Goal: Task Accomplishment & Management: Manage account settings

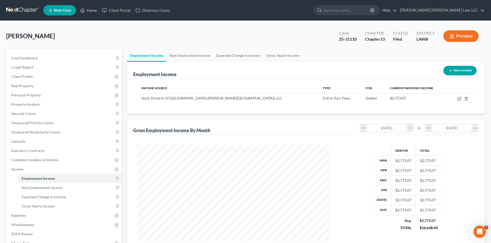
scroll to position [96, 202]
drag, startPoint x: 83, startPoint y: 8, endPoint x: 93, endPoint y: 7, distance: 9.3
click at [83, 8] on icon at bounding box center [82, 10] width 5 height 6
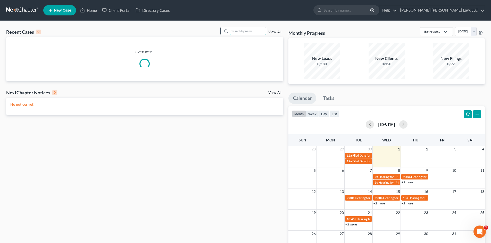
click at [238, 29] on input "search" at bounding box center [248, 30] width 36 height 7
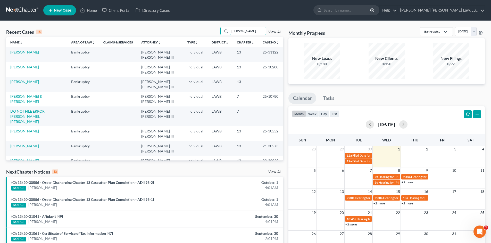
type input "[PERSON_NAME]"
click at [29, 53] on link "[PERSON_NAME]" at bounding box center [24, 52] width 29 height 4
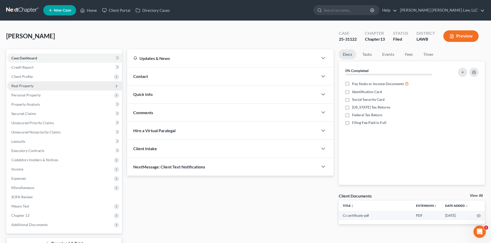
click at [40, 87] on span "Real Property" at bounding box center [64, 85] width 115 height 9
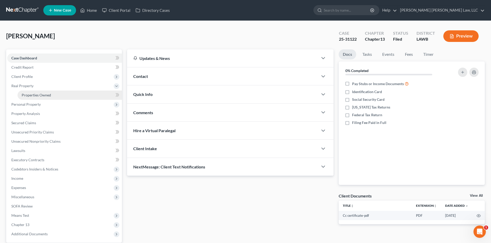
click at [44, 97] on span "Properties Owned" at bounding box center [36, 95] width 29 height 4
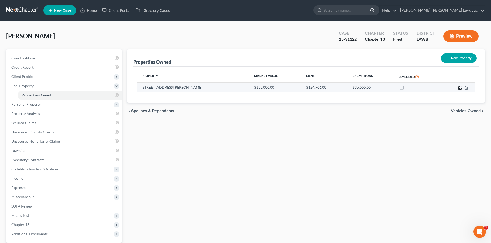
click at [459, 88] on icon "button" at bounding box center [460, 88] width 4 height 4
select select "19"
select select "4"
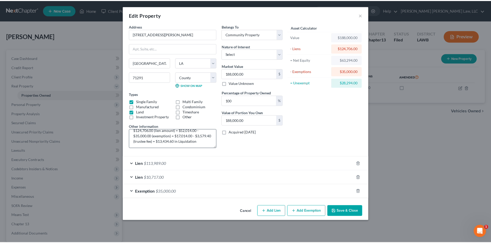
scroll to position [16, 0]
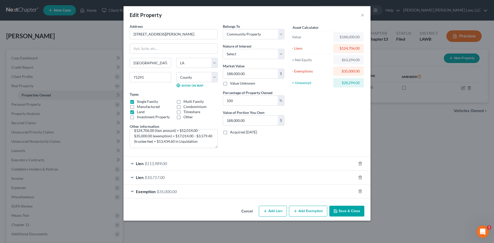
click at [348, 210] on button "Save & Close" at bounding box center [347, 211] width 35 height 11
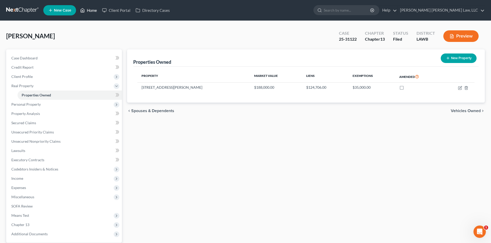
click at [93, 10] on link "Home" at bounding box center [89, 10] width 22 height 9
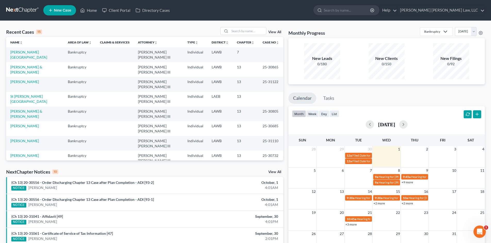
click at [20, 77] on td "[PERSON_NAME]" at bounding box center [34, 84] width 57 height 15
click at [22, 80] on link "[PERSON_NAME]" at bounding box center [24, 82] width 29 height 4
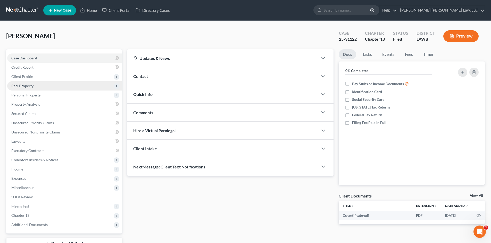
click at [36, 84] on span "Real Property" at bounding box center [64, 85] width 115 height 9
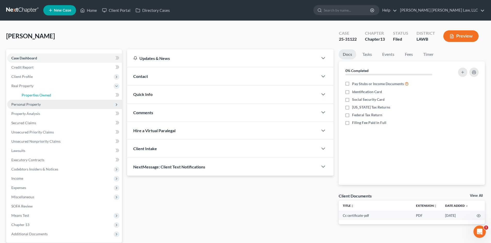
click at [36, 95] on span "Properties Owned" at bounding box center [36, 95] width 29 height 4
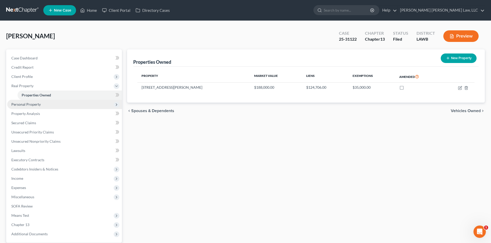
click at [47, 105] on span "Personal Property" at bounding box center [64, 104] width 115 height 9
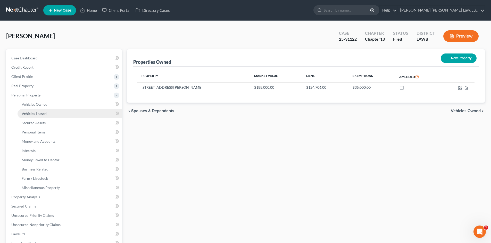
click at [47, 110] on link "Vehicles Leased" at bounding box center [70, 113] width 104 height 9
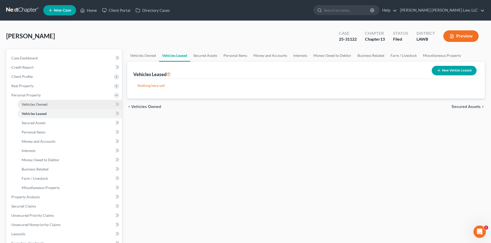
click at [51, 101] on link "Vehicles Owned" at bounding box center [70, 104] width 104 height 9
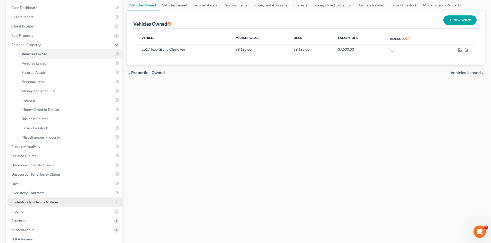
scroll to position [52, 0]
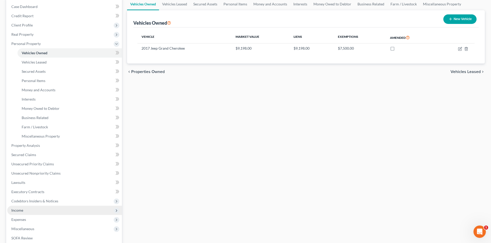
click at [35, 211] on span "Income" at bounding box center [64, 210] width 115 height 9
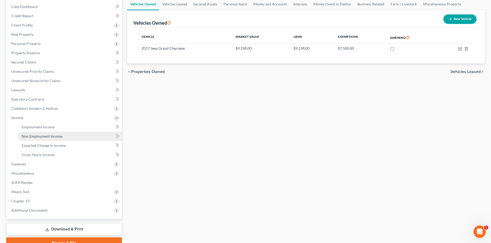
click at [42, 132] on link "Non Employment Income" at bounding box center [70, 136] width 104 height 9
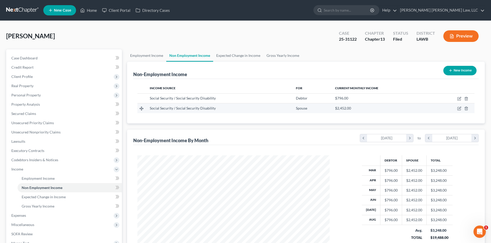
scroll to position [96, 202]
click at [158, 61] on link "Employment Income" at bounding box center [146, 55] width 39 height 12
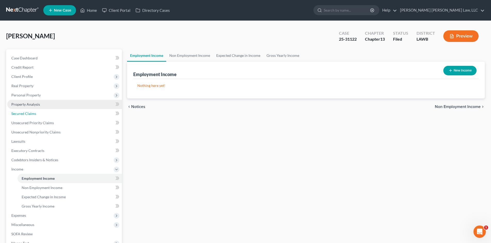
drag, startPoint x: 35, startPoint y: 116, endPoint x: 65, endPoint y: 107, distance: 31.3
click at [35, 116] on link "Secured Claims" at bounding box center [64, 113] width 115 height 9
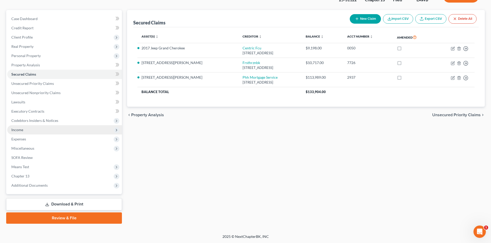
scroll to position [40, 0]
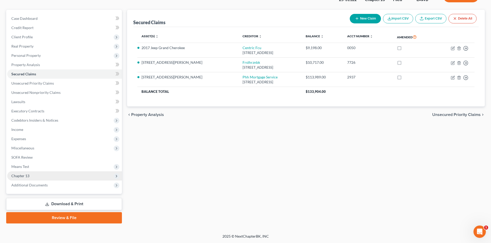
click at [47, 177] on span "Chapter 13" at bounding box center [64, 176] width 115 height 9
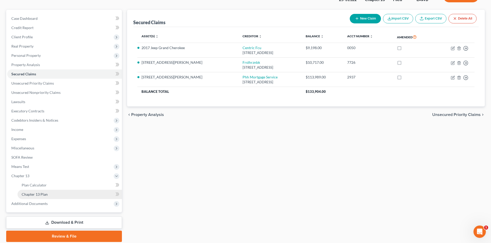
click at [50, 193] on link "Chapter 13 Plan" at bounding box center [70, 194] width 104 height 9
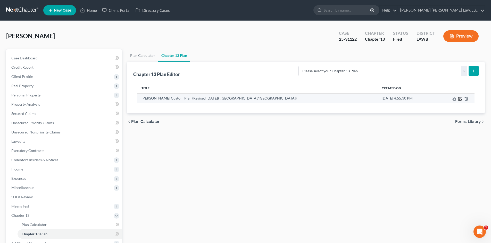
click at [461, 97] on icon "button" at bounding box center [460, 99] width 4 height 4
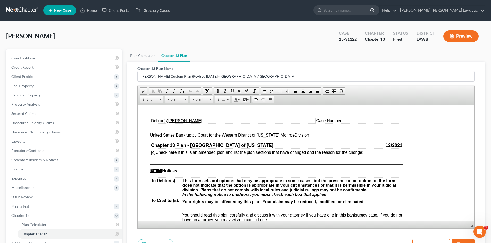
click at [346, 122] on td "Case Number:" at bounding box center [358, 121] width 87 height 6
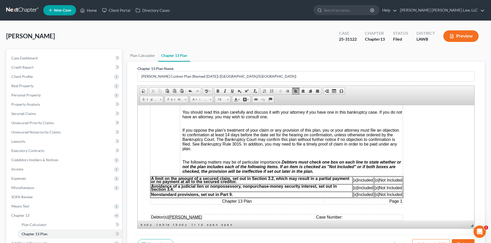
scroll to position [129, 0]
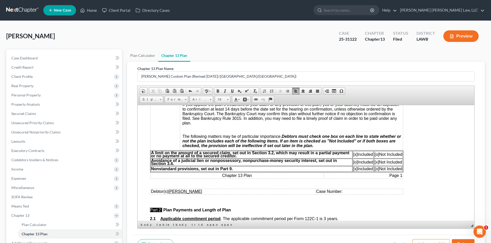
click at [351, 194] on td "Case Number:" at bounding box center [358, 192] width 87 height 6
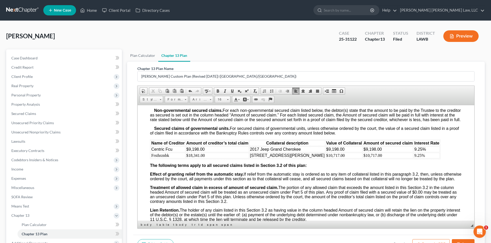
scroll to position [747, 0]
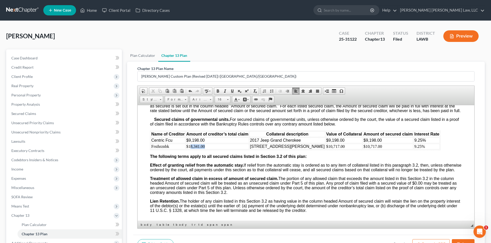
drag, startPoint x: 210, startPoint y: 150, endPoint x: 190, endPoint y: 152, distance: 20.2
click at [190, 149] on td "$18,341.00" at bounding box center [217, 147] width 63 height 6
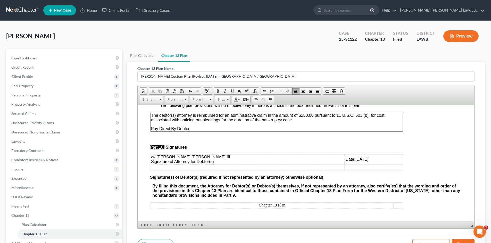
scroll to position [52, 0]
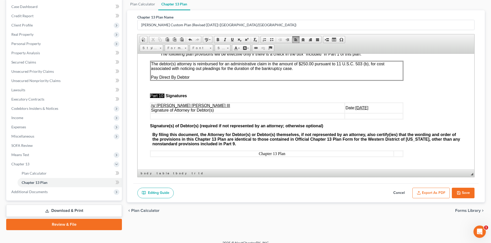
drag, startPoint x: 462, startPoint y: 193, endPoint x: 440, endPoint y: 170, distance: 31.9
click at [461, 193] on button "Save" at bounding box center [462, 193] width 23 height 11
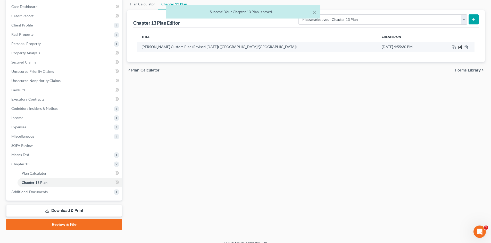
click at [459, 48] on icon "button" at bounding box center [460, 47] width 2 height 2
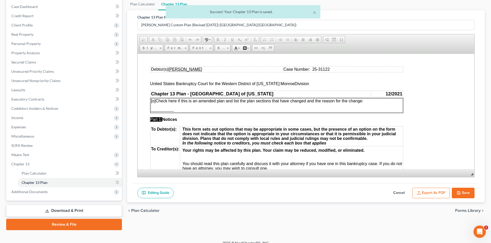
scroll to position [0, 0]
click at [419, 195] on button "Export as PDF" at bounding box center [430, 193] width 37 height 11
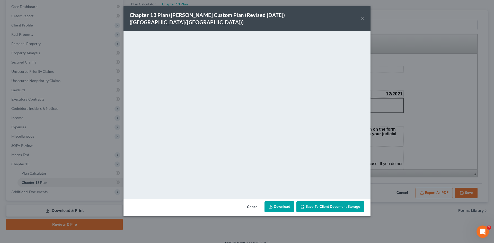
click at [286, 203] on link "Download" at bounding box center [280, 207] width 30 height 11
click at [408, 85] on div "Chapter 13 Plan ([PERSON_NAME] Custom Plan (Revised [DATE]) ([GEOGRAPHIC_DATA]/…" at bounding box center [247, 121] width 494 height 243
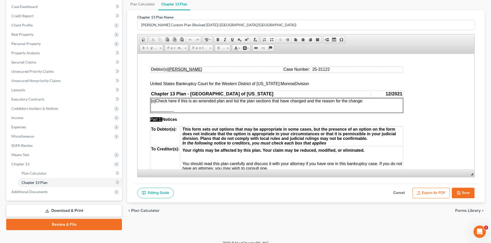
click at [458, 194] on icon "button" at bounding box center [458, 193] width 4 height 4
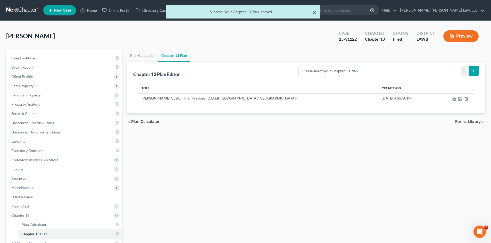
click at [314, 12] on button "×" at bounding box center [314, 12] width 4 height 6
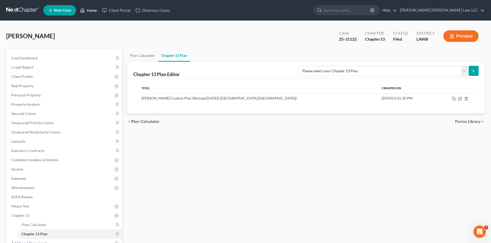
click at [88, 10] on link "Home" at bounding box center [89, 10] width 22 height 9
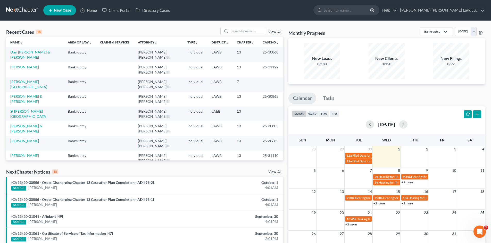
click at [28, 62] on td "[PERSON_NAME]" at bounding box center [34, 69] width 57 height 15
click at [28, 65] on link "[PERSON_NAME]" at bounding box center [24, 67] width 29 height 4
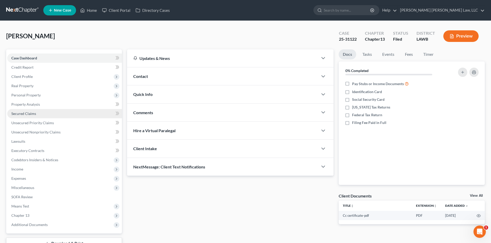
click at [46, 115] on link "Secured Claims" at bounding box center [64, 113] width 115 height 9
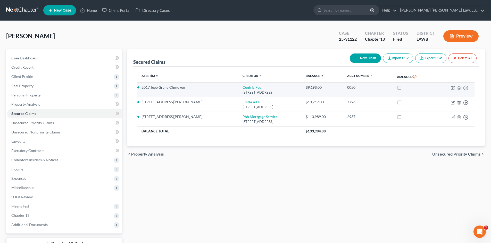
click at [242, 88] on link "Centric Fcu" at bounding box center [251, 87] width 19 height 4
select select "19"
select select "0"
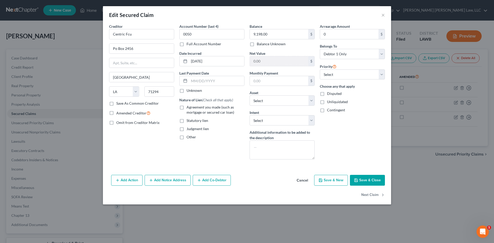
click at [378, 178] on button "Save & Close" at bounding box center [367, 180] width 35 height 11
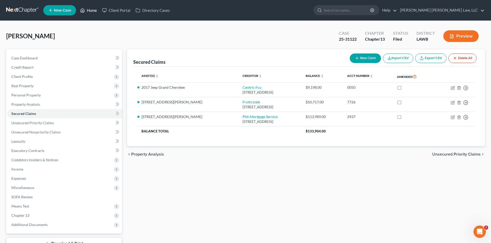
click at [93, 11] on link "Home" at bounding box center [89, 10] width 22 height 9
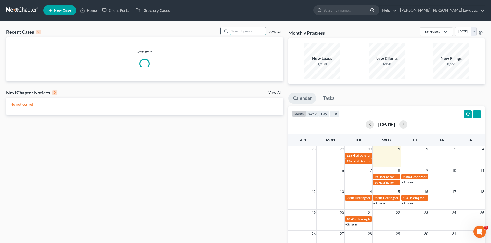
click at [245, 29] on input "search" at bounding box center [248, 30] width 36 height 7
type input "[PERSON_NAME]"
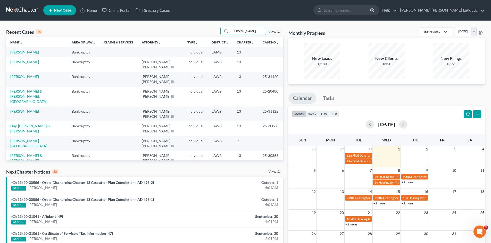
drag, startPoint x: 249, startPoint y: 32, endPoint x: 211, endPoint y: 38, distance: 38.6
click at [211, 38] on div "Recent Cases 15 [PERSON_NAME] View All Name unfold_more expand_more expand_less…" at bounding box center [144, 94] width 277 height 134
paste input "[PERSON_NAME]"
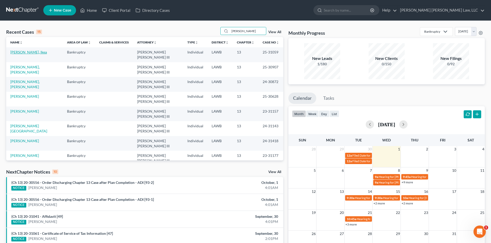
type input "[PERSON_NAME]"
click at [26, 52] on link "[PERSON_NAME], Ikea" at bounding box center [28, 52] width 37 height 4
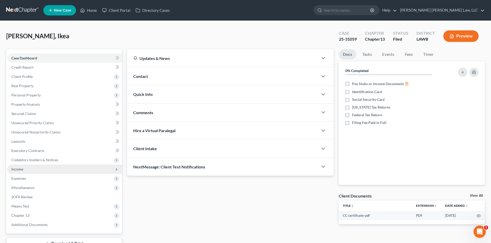
click at [61, 172] on span "Income" at bounding box center [64, 169] width 115 height 9
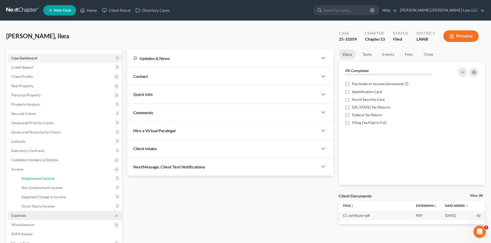
click at [61, 176] on link "Employment Income" at bounding box center [70, 178] width 104 height 9
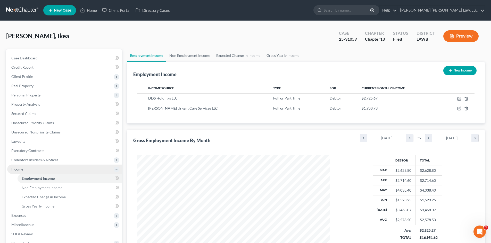
scroll to position [96, 202]
click at [192, 54] on link "Non Employment Income" at bounding box center [189, 55] width 47 height 12
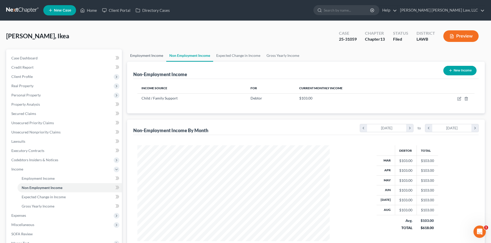
scroll to position [96, 202]
click at [144, 55] on link "Employment Income" at bounding box center [146, 55] width 39 height 12
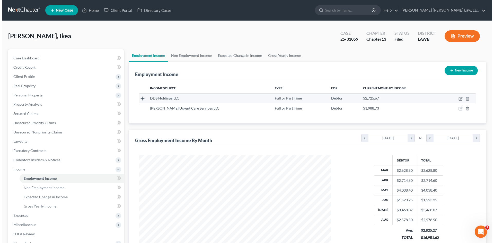
scroll to position [96, 202]
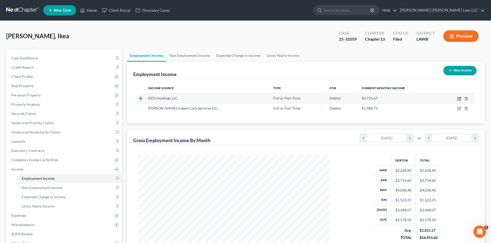
click at [457, 99] on icon "button" at bounding box center [458, 99] width 3 height 3
select select "0"
select select "15"
select select "3"
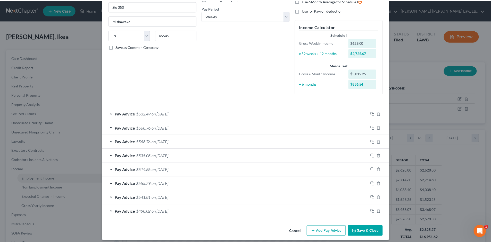
scroll to position [80, 0]
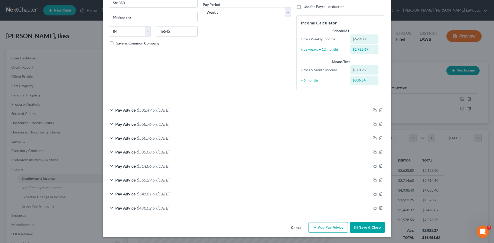
drag, startPoint x: 367, startPoint y: 228, endPoint x: 304, endPoint y: 137, distance: 110.7
click at [367, 228] on button "Save & Close" at bounding box center [367, 227] width 35 height 11
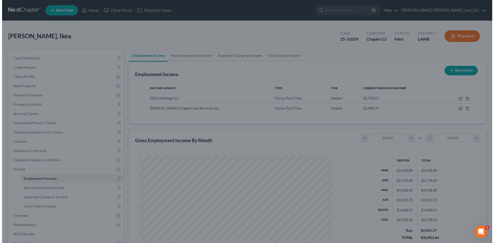
scroll to position [257420, 257314]
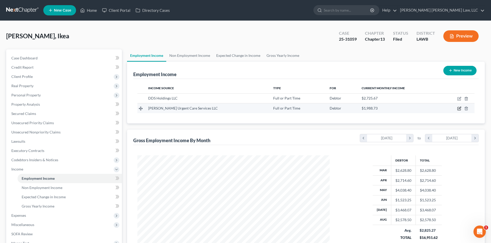
click at [458, 109] on icon "button" at bounding box center [459, 109] width 4 height 4
select select "0"
select select "19"
select select "2"
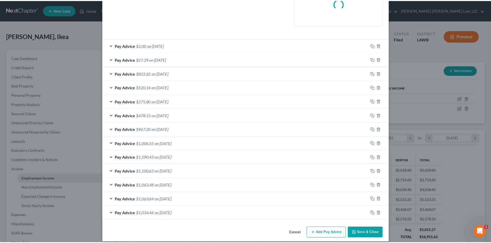
scroll to position [135, 0]
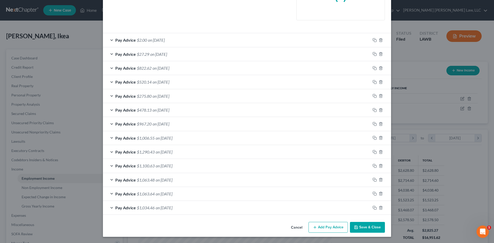
click at [360, 230] on button "Save & Close" at bounding box center [367, 227] width 35 height 11
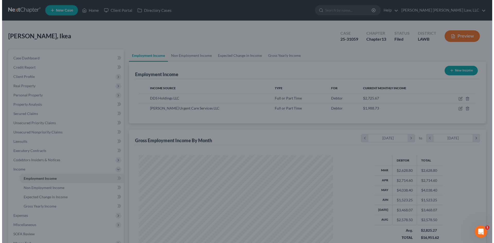
scroll to position [257420, 257314]
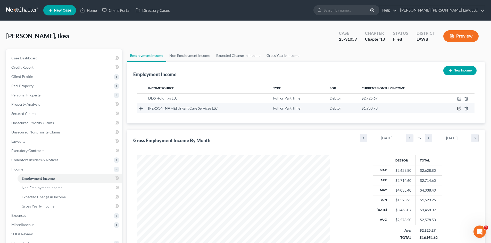
click at [458, 109] on icon "button" at bounding box center [459, 109] width 4 height 4
select select "0"
select select "19"
select select "2"
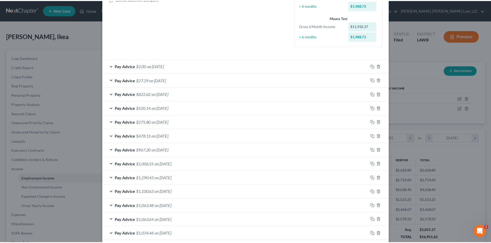
scroll to position [150, 0]
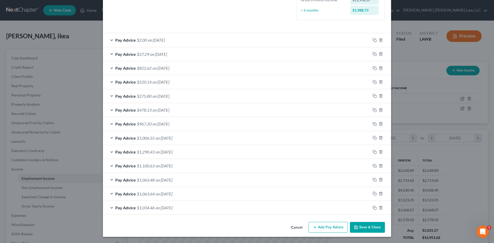
click at [363, 224] on button "Save & Close" at bounding box center [367, 227] width 35 height 11
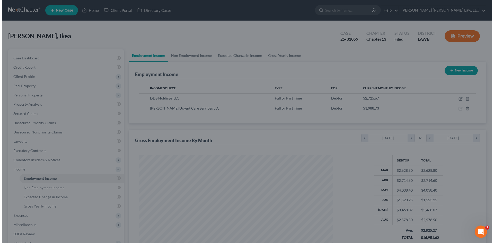
scroll to position [257420, 257314]
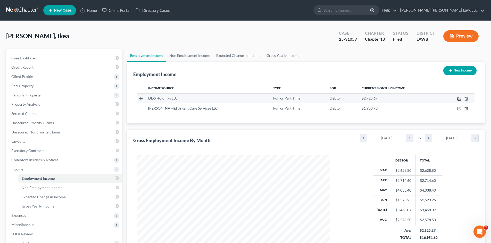
click at [458, 99] on icon "button" at bounding box center [459, 99] width 4 height 4
select select "0"
select select "15"
select select "3"
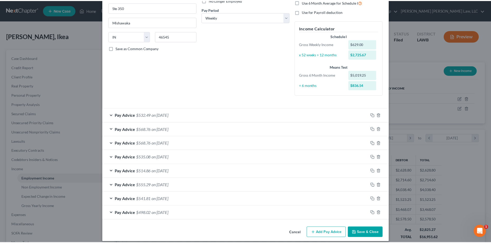
scroll to position [80, 0]
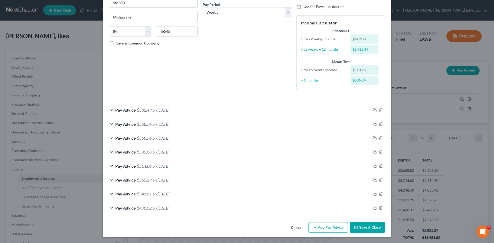
click at [359, 226] on button "Save & Close" at bounding box center [367, 227] width 35 height 11
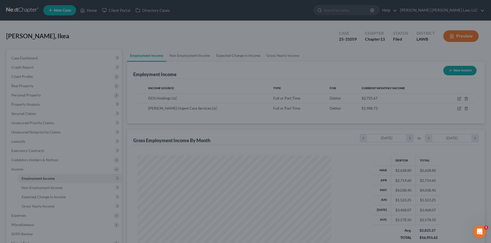
scroll to position [257420, 257314]
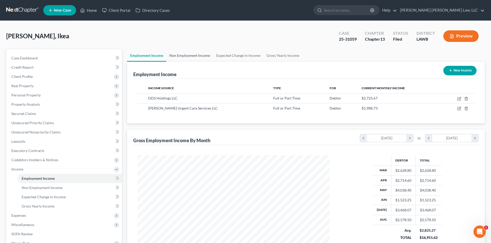
click at [201, 57] on link "Non Employment Income" at bounding box center [189, 55] width 47 height 12
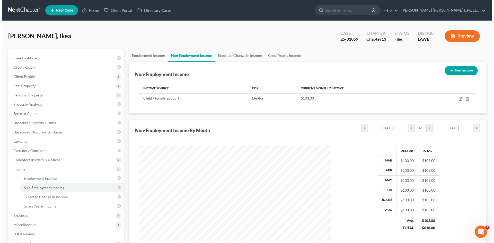
scroll to position [96, 202]
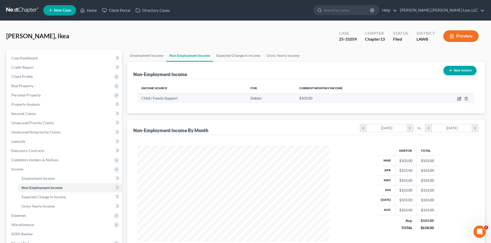
click at [458, 99] on icon "button" at bounding box center [459, 99] width 4 height 4
select select "7"
select select "0"
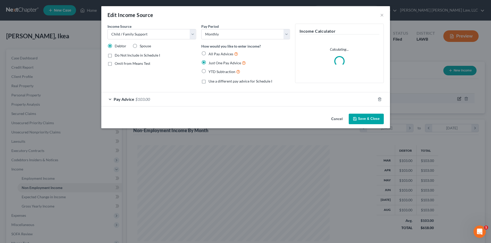
scroll to position [97, 204]
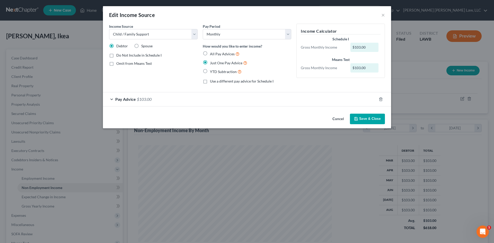
click at [81, 59] on div "Edit Income Source × Income Source * Select Unemployment Disability (from emplo…" at bounding box center [247, 121] width 494 height 243
click at [364, 122] on button "Save & Close" at bounding box center [367, 119] width 35 height 11
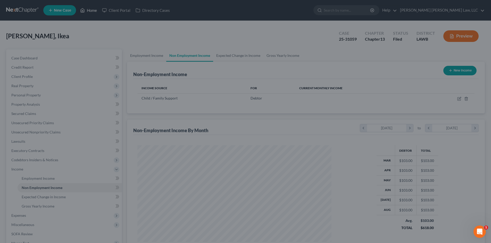
scroll to position [257420, 257314]
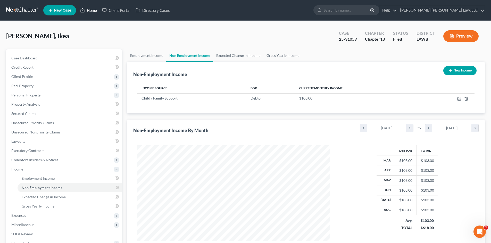
drag, startPoint x: 88, startPoint y: 8, endPoint x: 103, endPoint y: 19, distance: 18.9
click at [88, 8] on link "Home" at bounding box center [89, 10] width 22 height 9
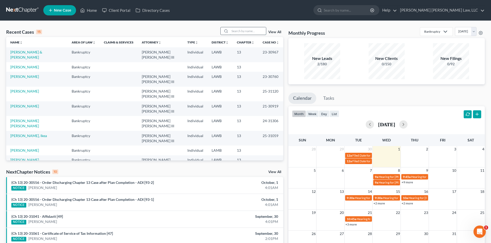
click at [245, 30] on input "search" at bounding box center [248, 30] width 36 height 7
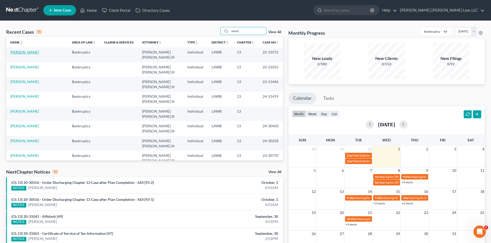
type input "mont"
click at [36, 52] on link "[PERSON_NAME]" at bounding box center [24, 52] width 29 height 4
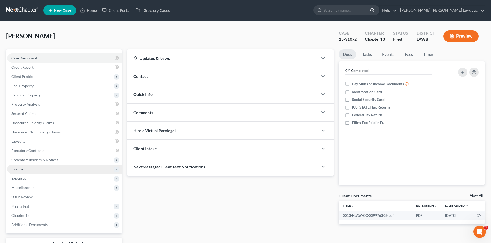
click at [30, 169] on span "Income" at bounding box center [64, 169] width 115 height 9
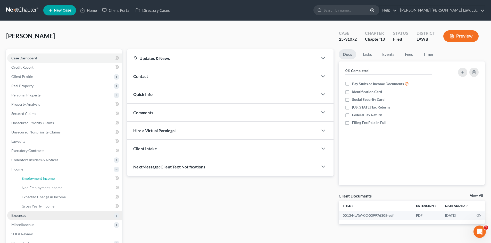
click at [35, 176] on span "Employment Income" at bounding box center [38, 178] width 33 height 4
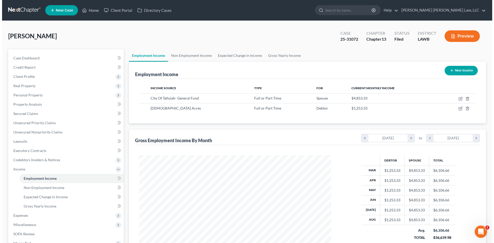
scroll to position [96, 202]
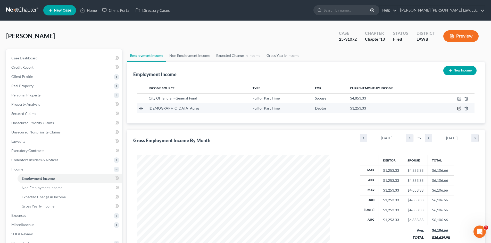
click at [458, 108] on icon "button" at bounding box center [459, 109] width 4 height 4
select select "0"
select select "19"
select select "0"
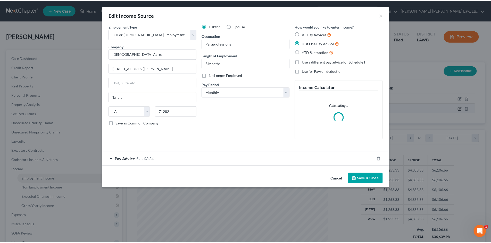
scroll to position [97, 204]
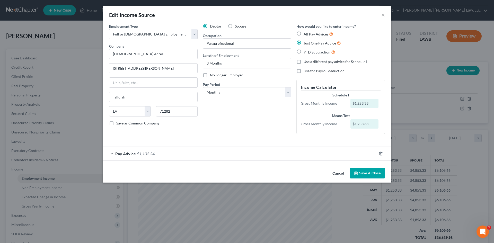
drag, startPoint x: 372, startPoint y: 169, endPoint x: 486, endPoint y: 143, distance: 117.1
click at [372, 169] on button "Save & Close" at bounding box center [367, 173] width 35 height 11
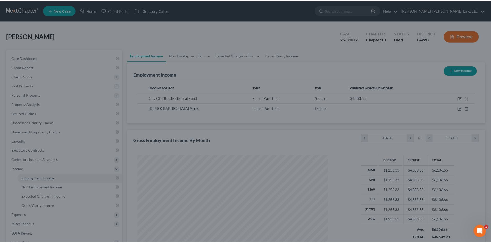
scroll to position [257420, 257314]
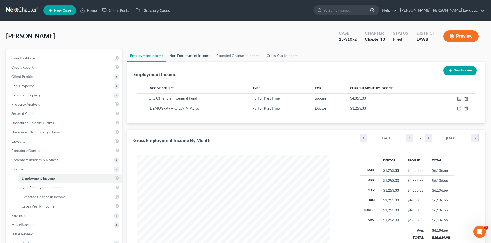
click at [183, 57] on link "Non Employment Income" at bounding box center [189, 55] width 47 height 12
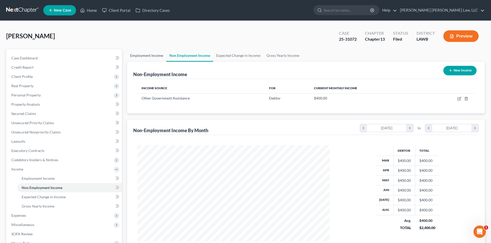
scroll to position [96, 202]
click at [141, 55] on link "Employment Income" at bounding box center [146, 55] width 39 height 12
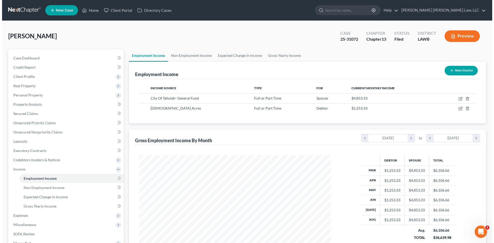
scroll to position [96, 202]
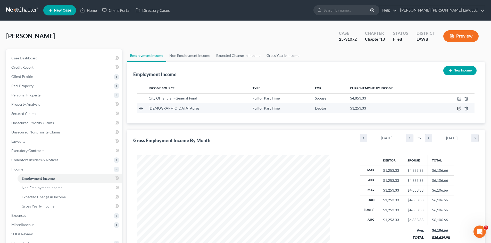
click at [459, 110] on icon "button" at bounding box center [459, 109] width 4 height 4
select select "0"
select select "19"
select select "0"
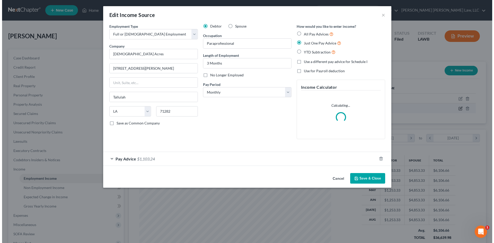
scroll to position [97, 204]
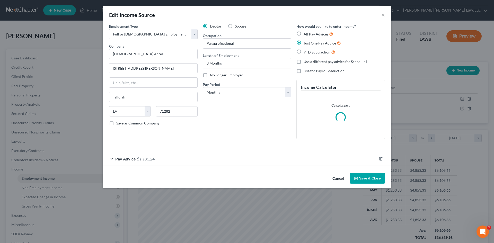
click at [154, 159] on span "$1,103.24" at bounding box center [146, 159] width 18 height 5
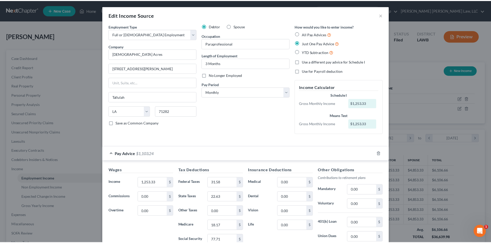
scroll to position [72, 0]
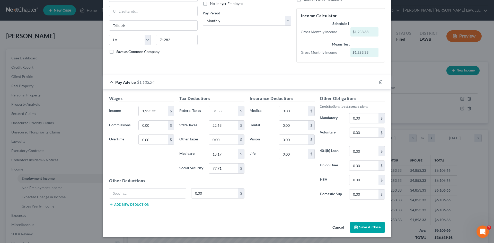
click at [361, 226] on button "Save & Close" at bounding box center [367, 227] width 35 height 11
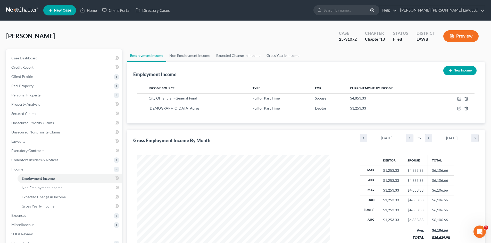
scroll to position [257420, 257314]
click at [92, 9] on link "Home" at bounding box center [89, 10] width 22 height 9
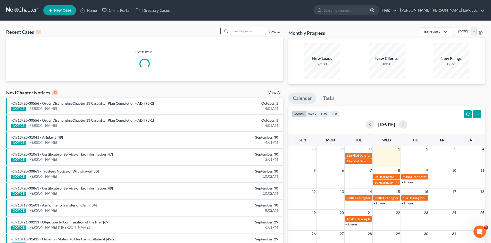
click at [256, 32] on input "search" at bounding box center [248, 30] width 36 height 7
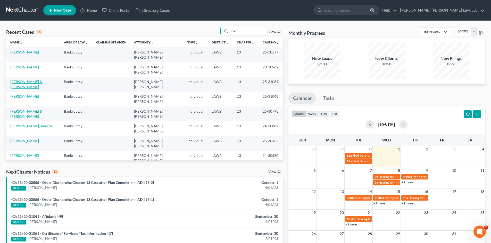
type input "hall"
click at [28, 82] on link "[PERSON_NAME] & [PERSON_NAME]" at bounding box center [26, 85] width 32 height 10
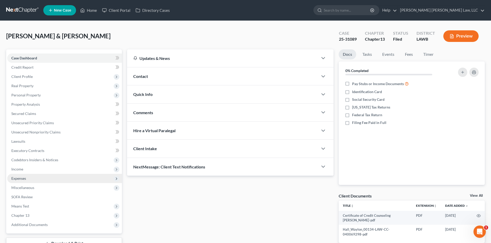
drag, startPoint x: 21, startPoint y: 170, endPoint x: 42, endPoint y: 174, distance: 21.1
click at [21, 170] on span "Income" at bounding box center [17, 169] width 12 height 4
click at [40, 177] on span "Employment Income" at bounding box center [38, 178] width 33 height 4
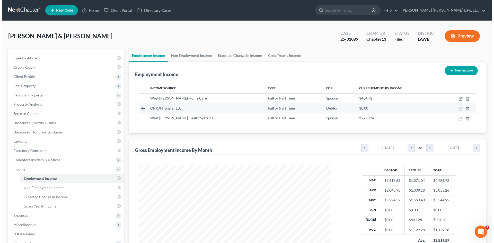
scroll to position [96, 202]
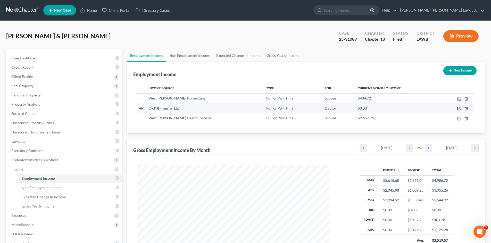
click at [459, 109] on icon "button" at bounding box center [459, 108] width 2 height 2
select select "0"
select select "15"
select select "3"
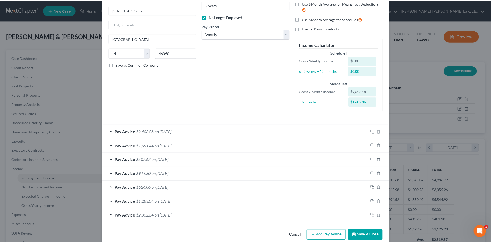
scroll to position [66, 0]
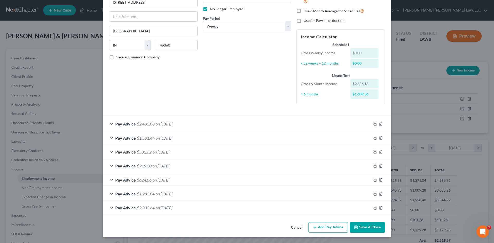
click at [354, 226] on icon "button" at bounding box center [356, 228] width 4 height 4
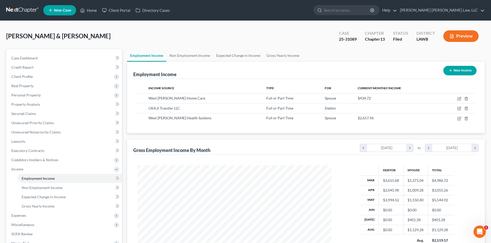
scroll to position [257420, 257314]
click at [181, 55] on link "Non Employment Income" at bounding box center [189, 55] width 47 height 12
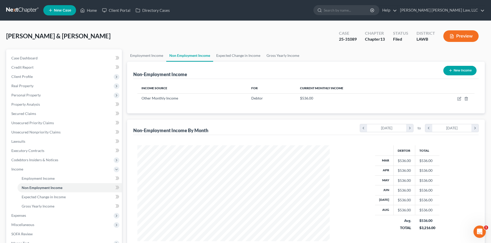
scroll to position [96, 202]
drag, startPoint x: 159, startPoint y: 58, endPoint x: 169, endPoint y: 58, distance: 9.5
click at [159, 58] on link "Employment Income" at bounding box center [146, 55] width 39 height 12
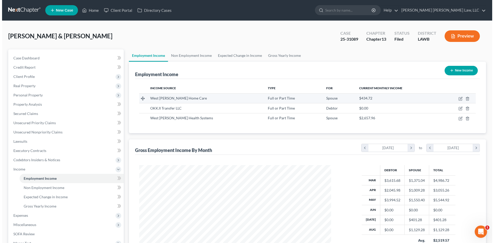
scroll to position [96, 202]
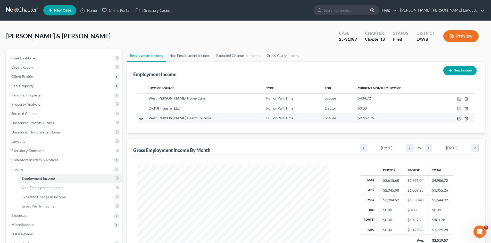
click at [459, 118] on icon "button" at bounding box center [459, 119] width 4 height 4
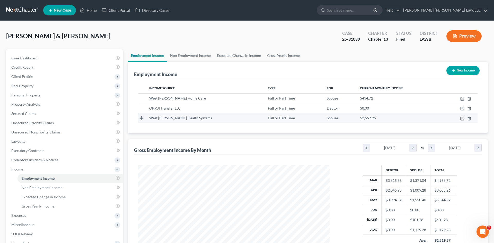
select select "0"
select select "19"
select select "2"
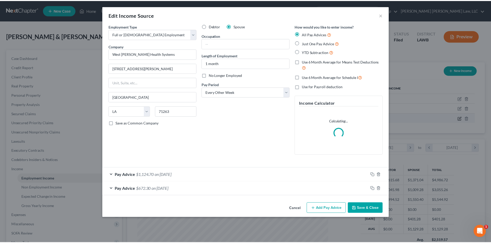
scroll to position [97, 204]
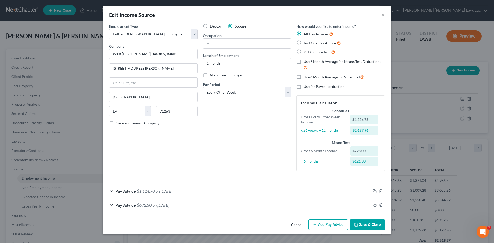
click at [372, 222] on button "Save & Close" at bounding box center [367, 225] width 35 height 11
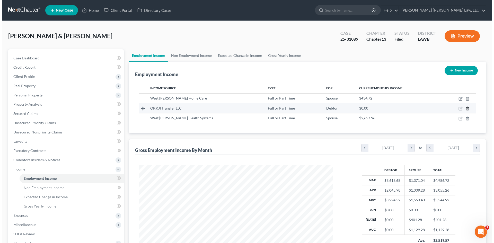
scroll to position [257420, 257314]
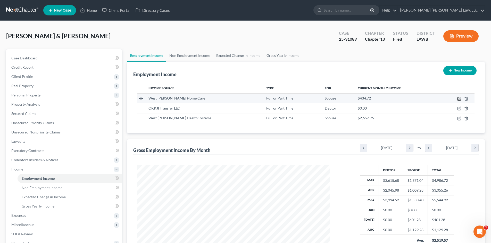
click at [459, 99] on icon "button" at bounding box center [459, 98] width 2 height 2
select select "0"
select select "19"
select select "2"
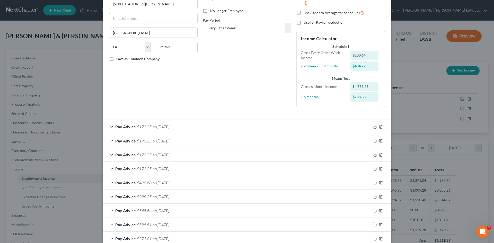
scroll to position [55, 0]
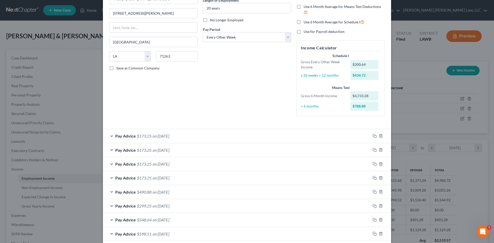
click at [286, 136] on div "Pay Advice $173.25 on [DATE]" at bounding box center [237, 136] width 268 height 14
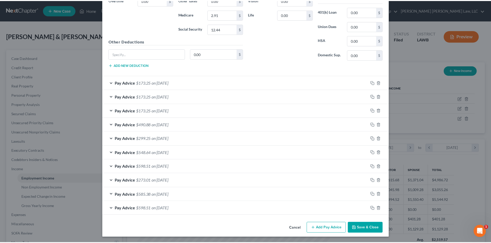
scroll to position [278, 0]
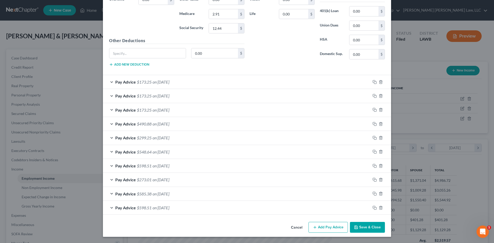
click at [369, 230] on button "Save & Close" at bounding box center [367, 227] width 35 height 11
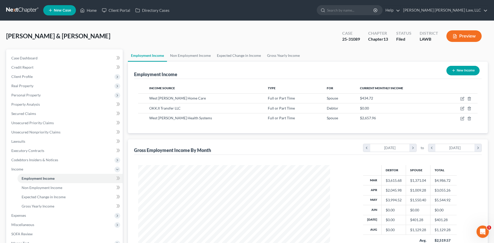
scroll to position [257420, 257314]
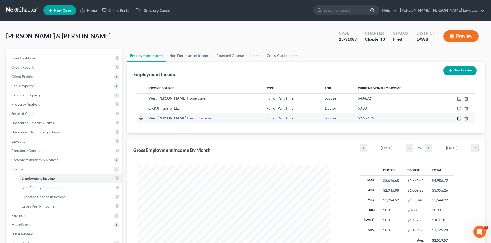
click at [459, 118] on icon "button" at bounding box center [459, 119] width 4 height 4
select select "0"
select select "19"
select select "2"
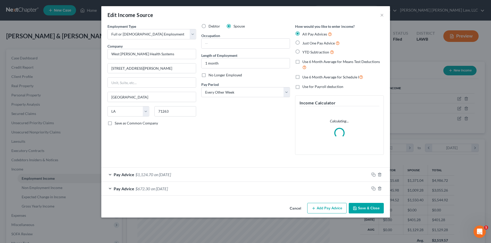
scroll to position [97, 204]
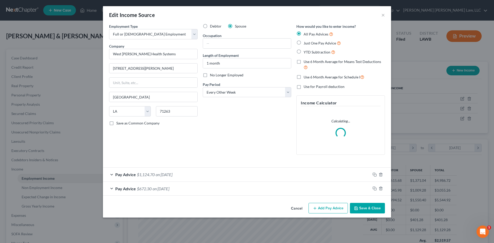
click at [367, 208] on button "Save & Close" at bounding box center [367, 208] width 35 height 11
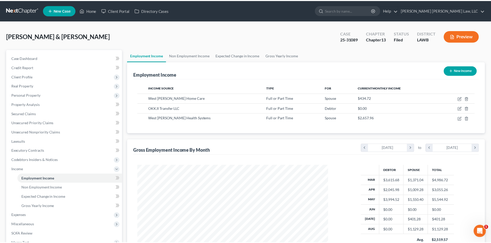
scroll to position [257420, 257314]
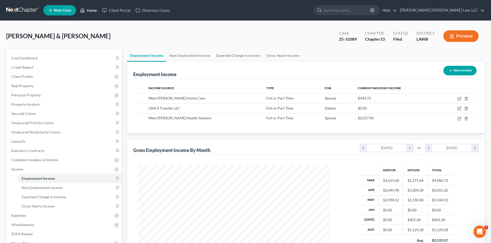
click at [94, 10] on link "Home" at bounding box center [89, 10] width 22 height 9
